Goal: Task Accomplishment & Management: Complete application form

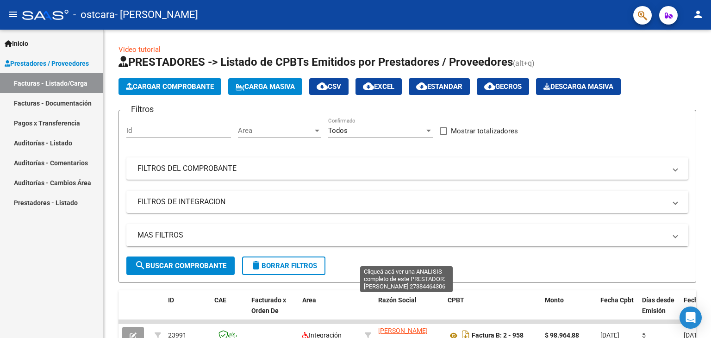
scroll to position [256, 0]
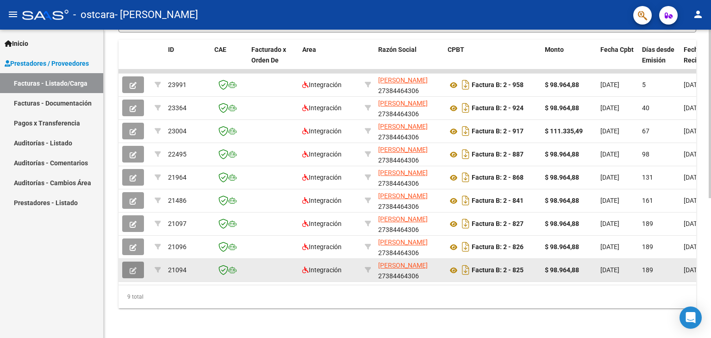
click at [138, 263] on button "button" at bounding box center [133, 270] width 22 height 17
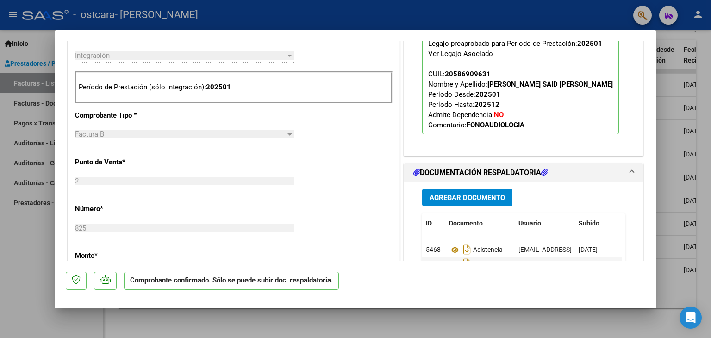
scroll to position [370, 0]
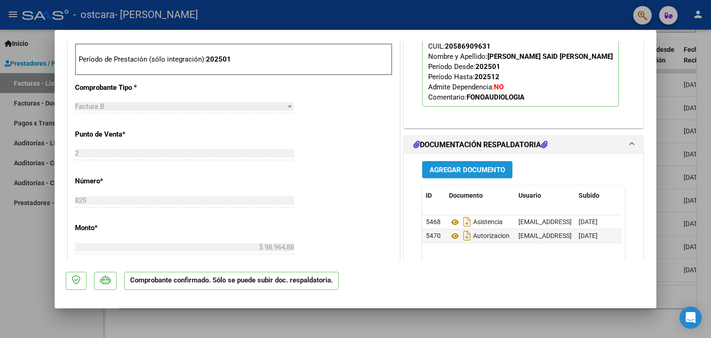
click at [467, 173] on button "Agregar Documento" at bounding box center [467, 169] width 90 height 17
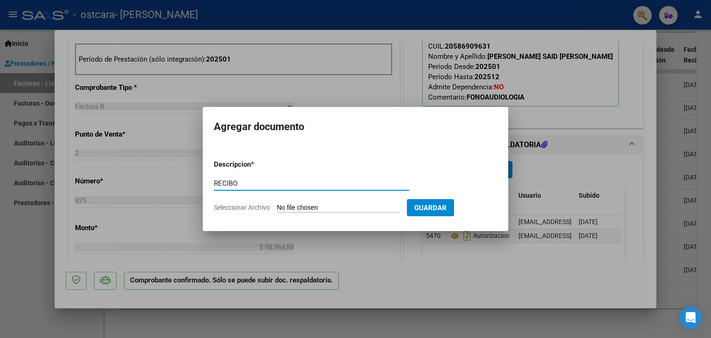
type input "RECIBO"
click at [350, 206] on input "Seleccionar Archivo" at bounding box center [338, 208] width 123 height 9
type input "C:\fakepath\WhatsApp Image [DATE] 18.31.33.jpeg"
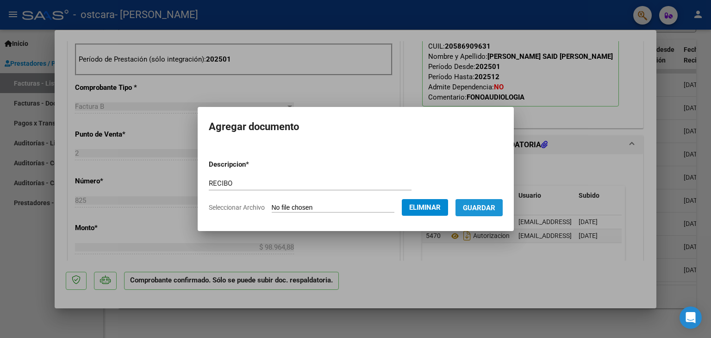
click at [479, 208] on span "Guardar" at bounding box center [479, 208] width 32 height 8
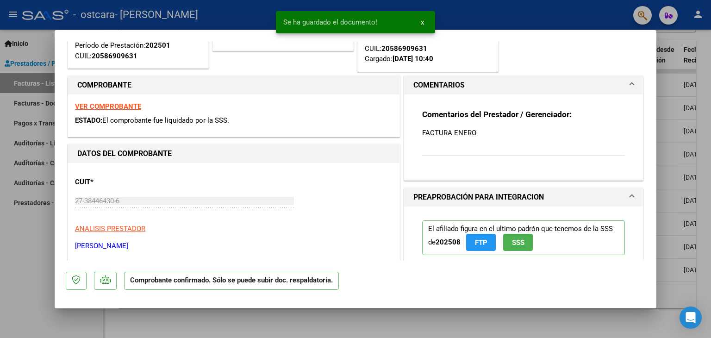
scroll to position [0, 0]
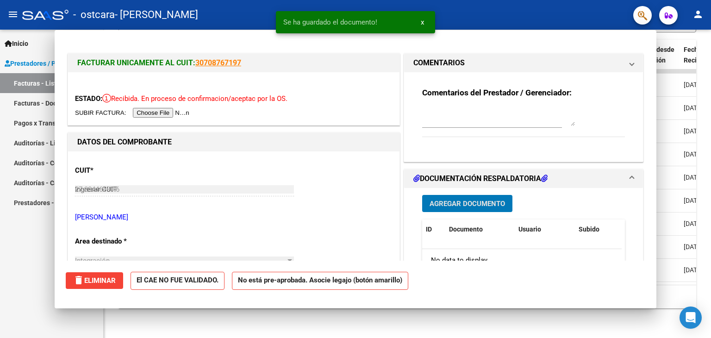
type input "$ 0,00"
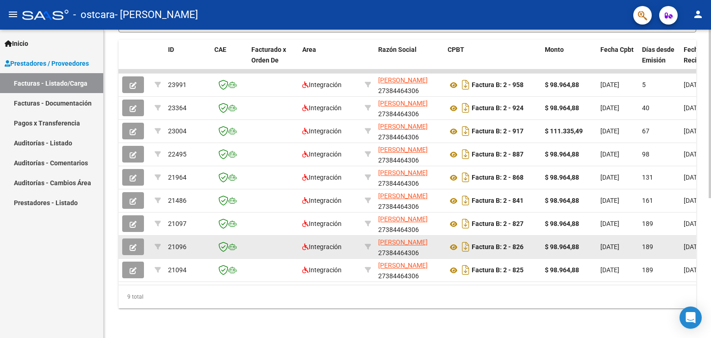
click at [136, 244] on icon "button" at bounding box center [133, 247] width 7 height 7
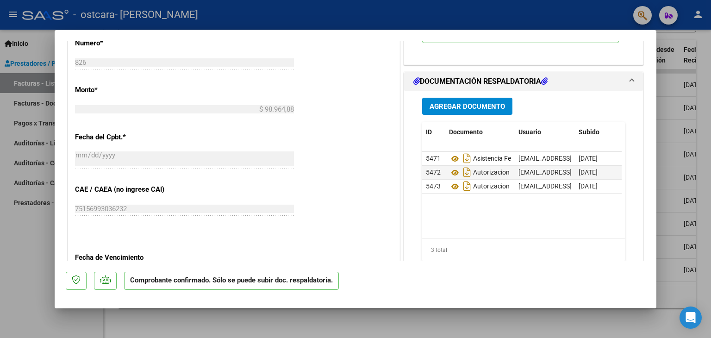
scroll to position [509, 0]
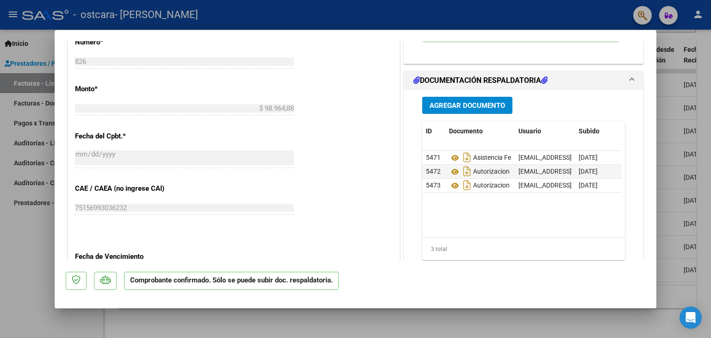
click at [448, 105] on span "Agregar Documento" at bounding box center [467, 105] width 75 height 8
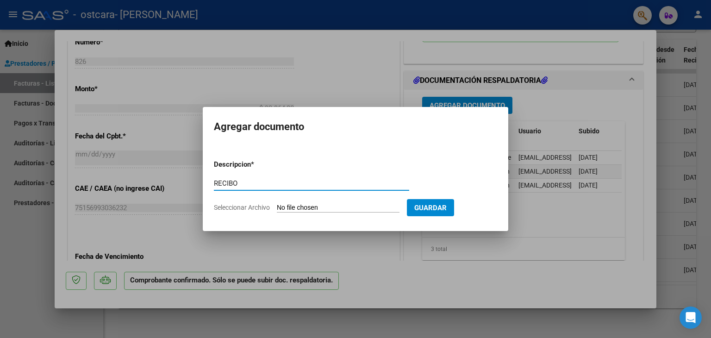
type input "RECIBO"
click at [307, 207] on input "Seleccionar Archivo" at bounding box center [338, 208] width 123 height 9
type input "C:\fakepath\WhatsApp Image [DATE] 18.31.33.jpeg"
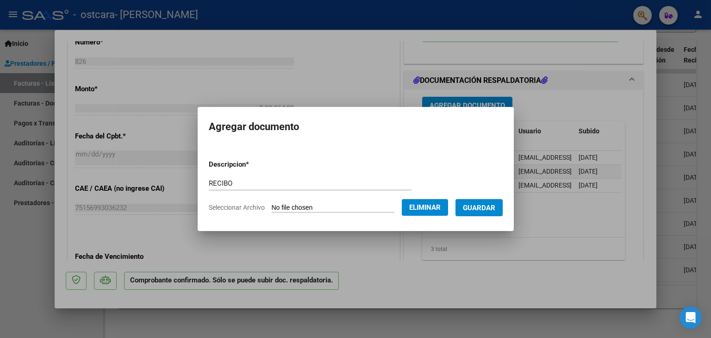
click at [489, 208] on span "Guardar" at bounding box center [479, 208] width 32 height 8
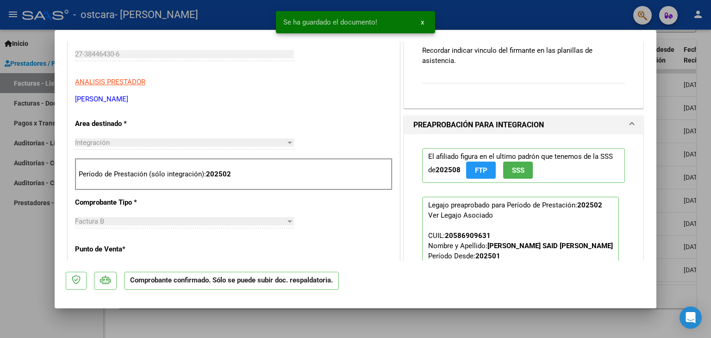
scroll to position [185, 0]
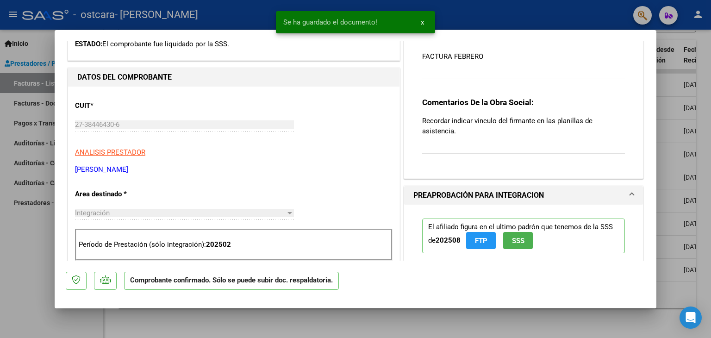
type input "$ 0,00"
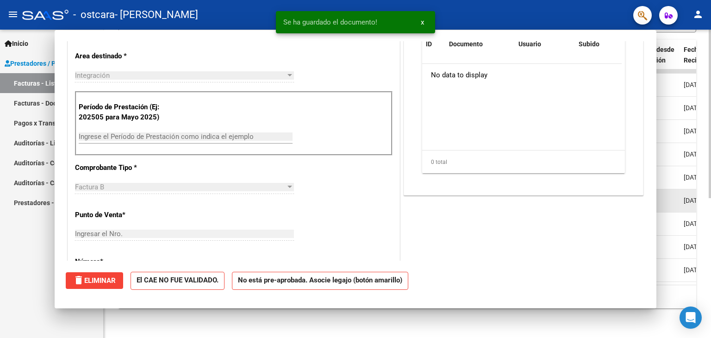
scroll to position [54, 0]
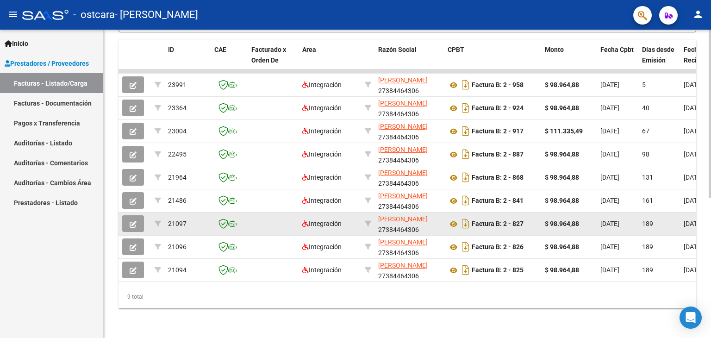
click at [136, 221] on icon "button" at bounding box center [133, 224] width 7 height 7
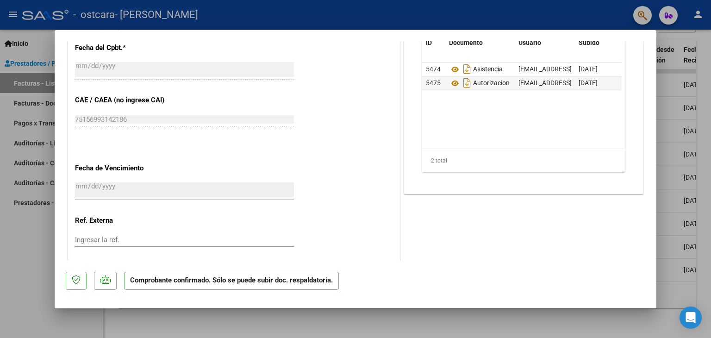
scroll to position [508, 0]
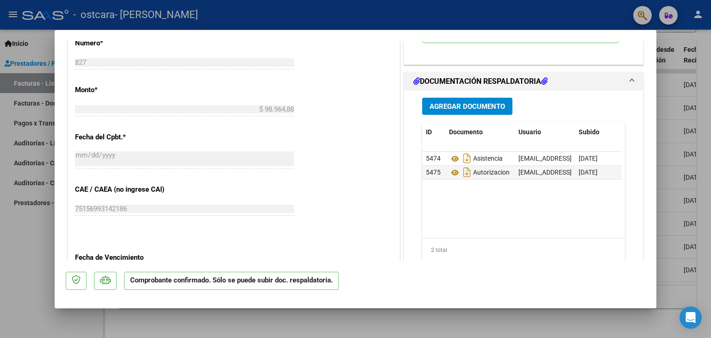
click at [456, 115] on div "Agregar Documento ID Documento Usuario Subido Acción 5474 Asistencia [EMAIL_ADD…" at bounding box center [523, 183] width 217 height 185
click at [452, 109] on span "Agregar Documento" at bounding box center [467, 106] width 75 height 8
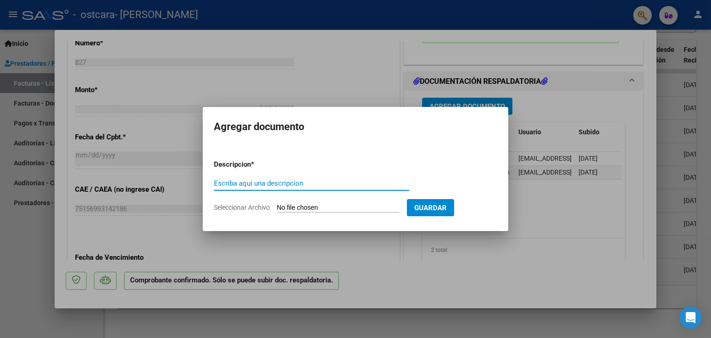
click at [318, 180] on input "Escriba aquí una descripcion" at bounding box center [311, 183] width 195 height 8
type input "RECIBO"
click at [346, 208] on input "Seleccionar Archivo" at bounding box center [338, 208] width 123 height 9
type input "C:\fakepath\WhatsApp Image [DATE] 18.31.33.jpeg"
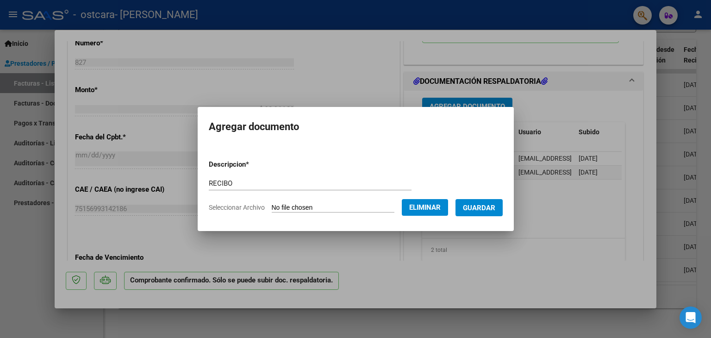
click at [487, 211] on span "Guardar" at bounding box center [479, 208] width 32 height 8
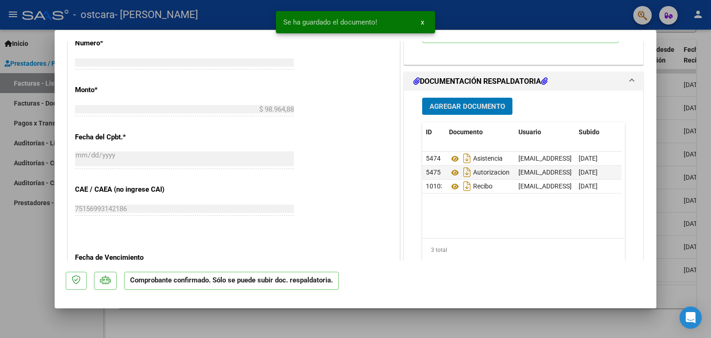
type input "$ 0,00"
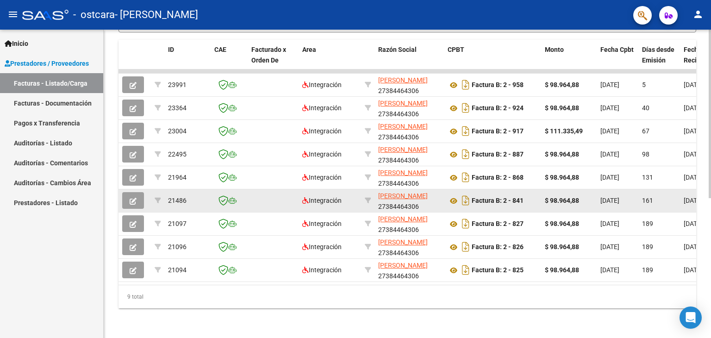
click at [137, 197] on button "button" at bounding box center [133, 200] width 22 height 17
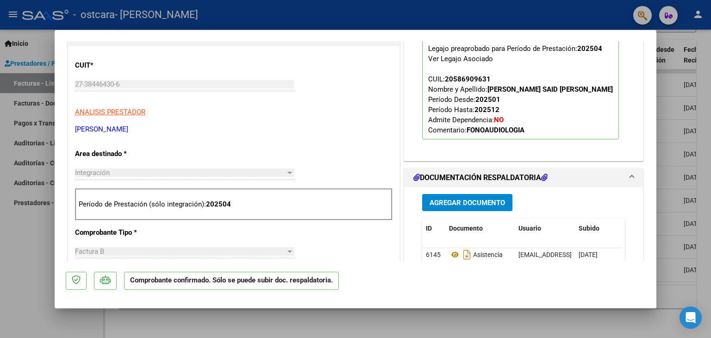
scroll to position [324, 0]
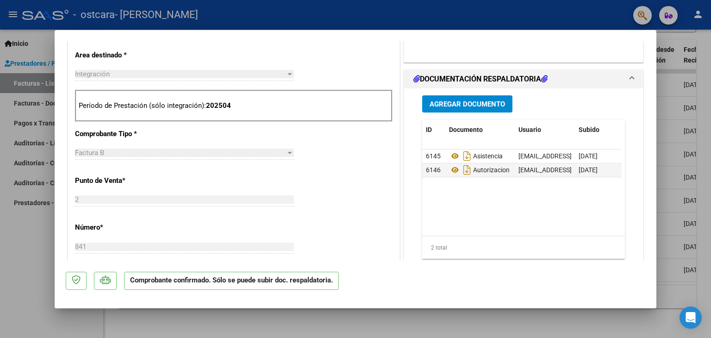
click at [456, 100] on span "Agregar Documento" at bounding box center [467, 104] width 75 height 8
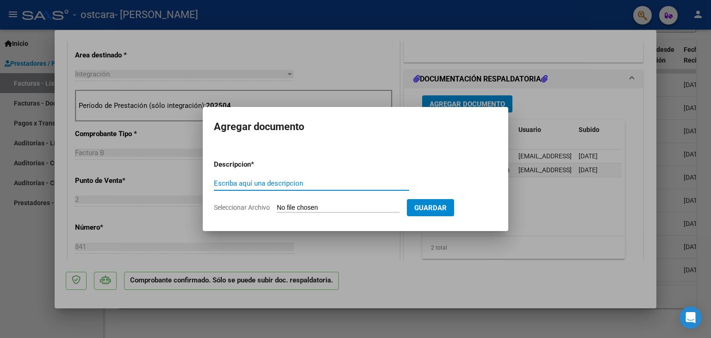
click at [287, 183] on input "Escriba aquí una descripcion" at bounding box center [311, 183] width 195 height 8
type input "RECIBO"
click at [329, 207] on input "Seleccionar Archivo" at bounding box center [338, 208] width 123 height 9
type input "C:\fakepath\WhatsApp Image [DATE] 18.34.37.jpeg"
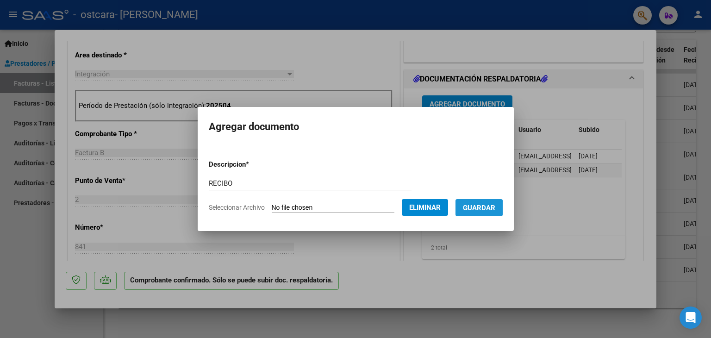
click at [481, 211] on span "Guardar" at bounding box center [479, 208] width 32 height 8
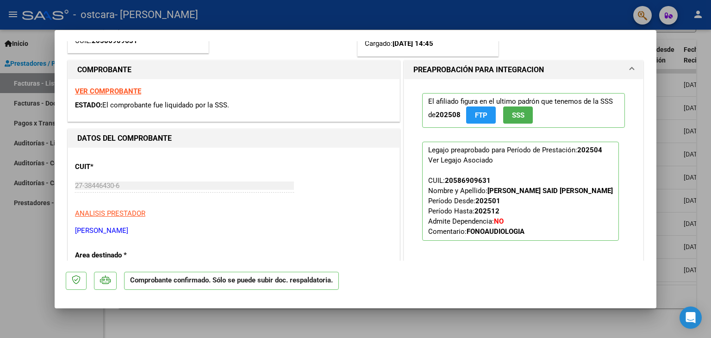
scroll to position [185, 0]
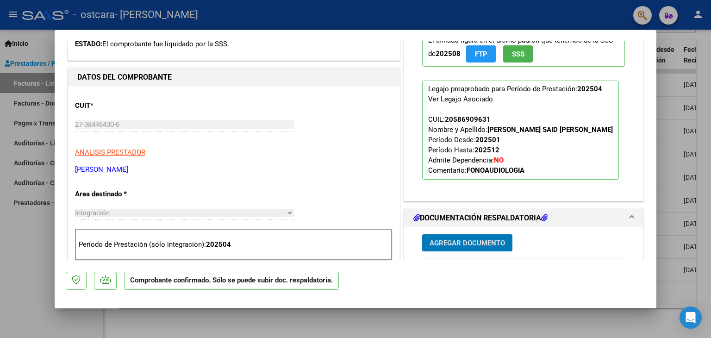
type input "$ 0,00"
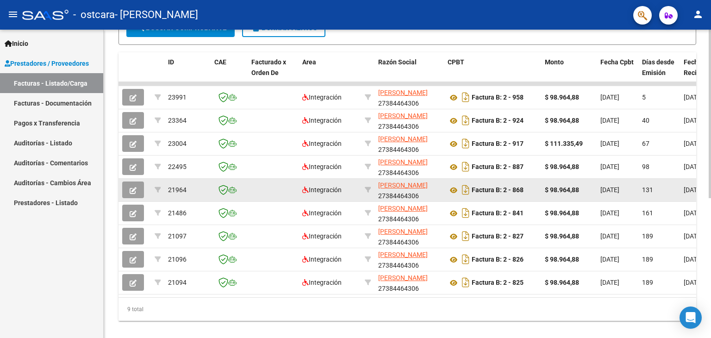
scroll to position [210, 0]
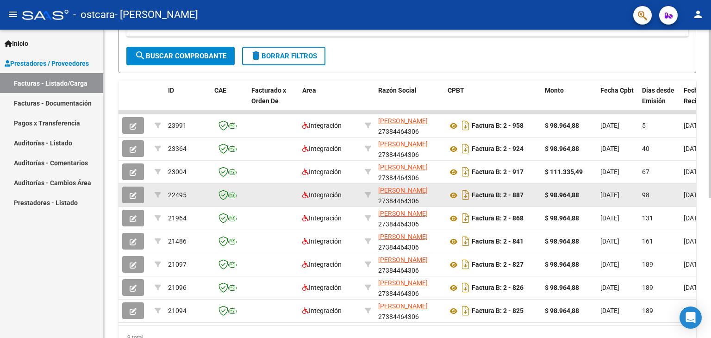
click at [131, 198] on button "button" at bounding box center [133, 195] width 22 height 17
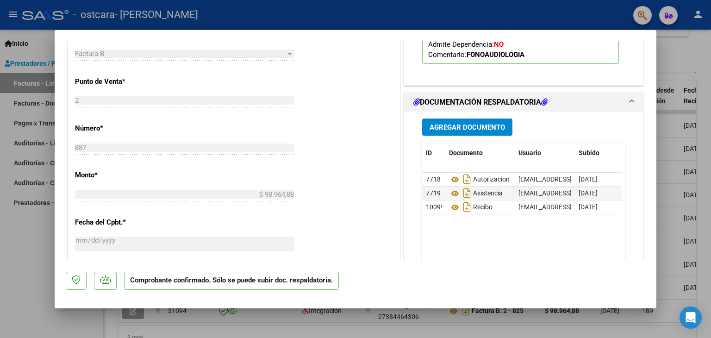
scroll to position [463, 0]
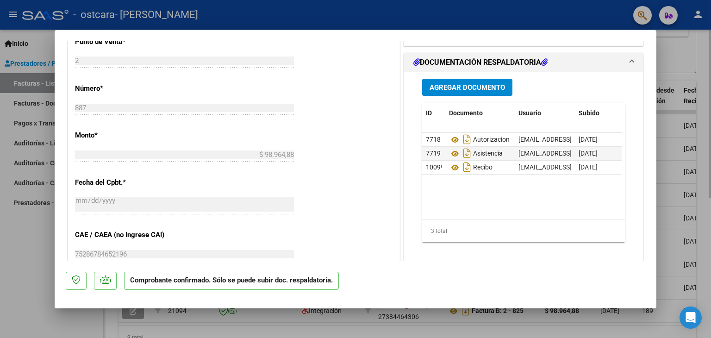
type input "$ 0,00"
